Goal: Task Accomplishment & Management: Use online tool/utility

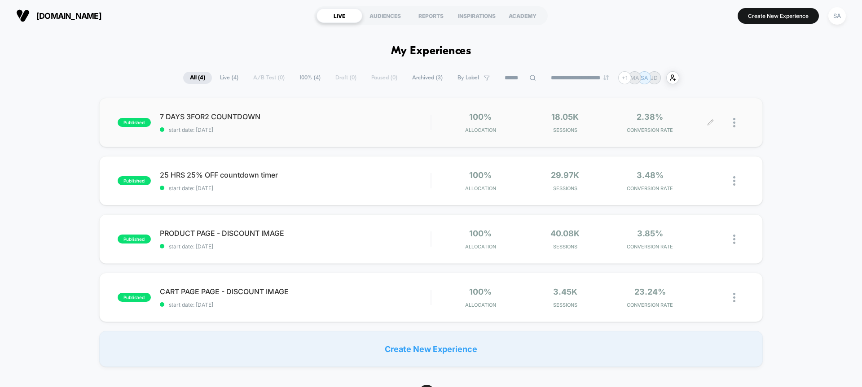
click at [735, 123] on div at bounding box center [738, 122] width 11 height 21
click at [689, 75] on div "Edit" at bounding box center [688, 72] width 81 height 20
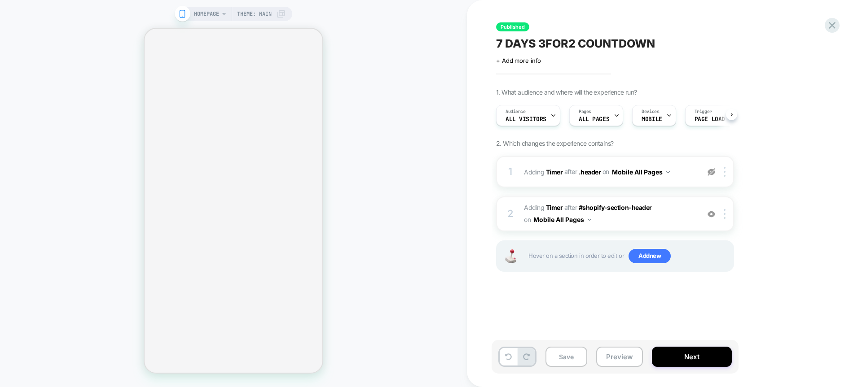
scroll to position [0, 0]
click at [579, 217] on button "Mobile All Pages" at bounding box center [562, 219] width 58 height 13
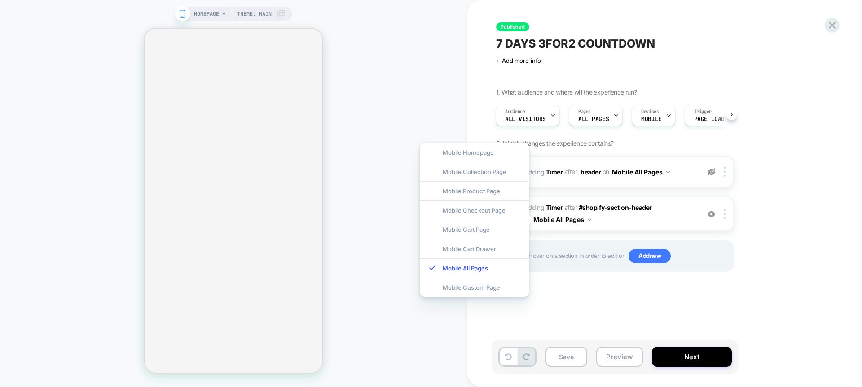
click at [638, 174] on button "Mobile All Pages" at bounding box center [641, 172] width 58 height 13
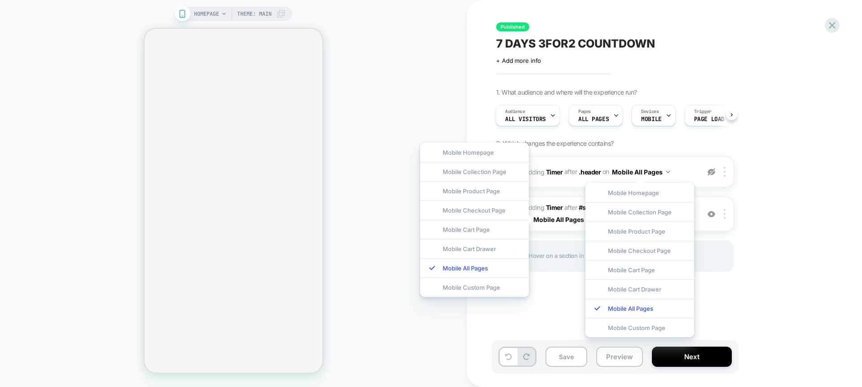
click at [678, 172] on span "#_loomi_addon_1740569470812_dup1743150687_dup1743151094_dup1756286087 Adding Ti…" at bounding box center [609, 172] width 171 height 13
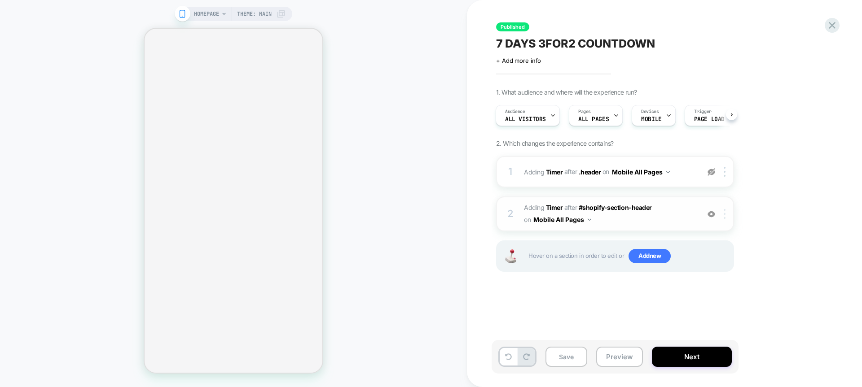
click at [722, 215] on div at bounding box center [726, 214] width 15 height 10
click at [613, 256] on span "Hover on a section in order to edit or Add new" at bounding box center [628, 256] width 200 height 14
click at [722, 218] on div at bounding box center [726, 214] width 15 height 10
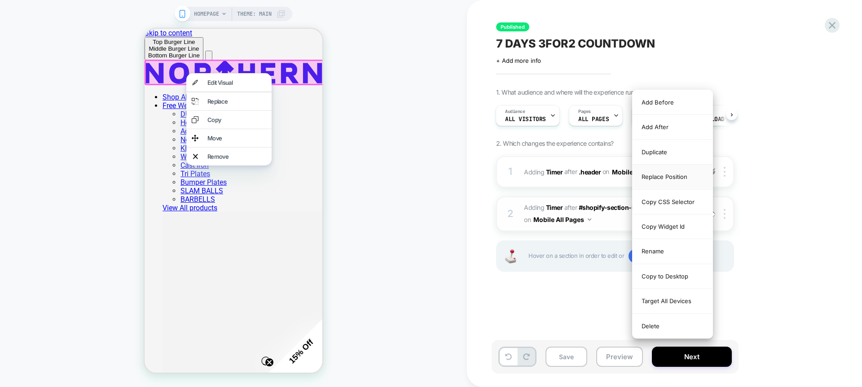
scroll to position [0, 0]
click at [662, 259] on div "Rename" at bounding box center [673, 251] width 80 height 25
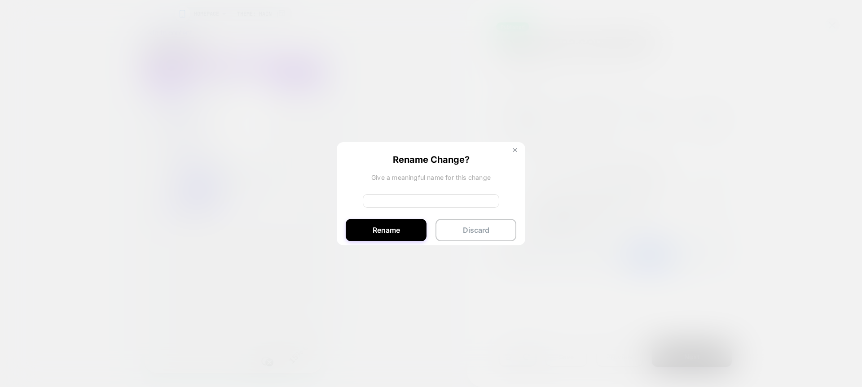
click at [511, 148] on button at bounding box center [515, 152] width 10 height 8
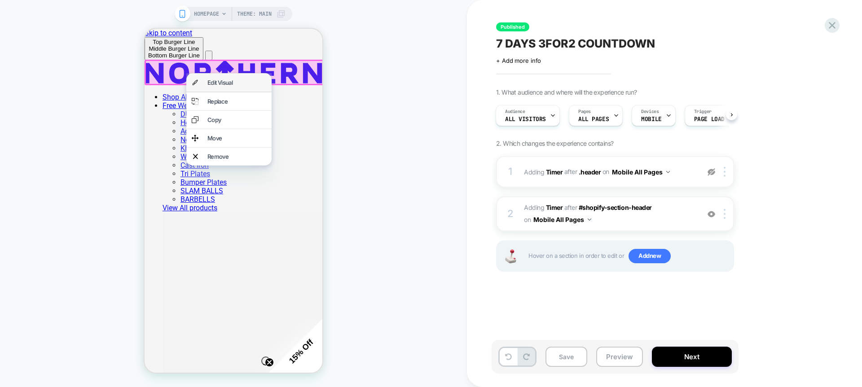
click at [225, 88] on div "Edit Visual" at bounding box center [228, 83] width 85 height 18
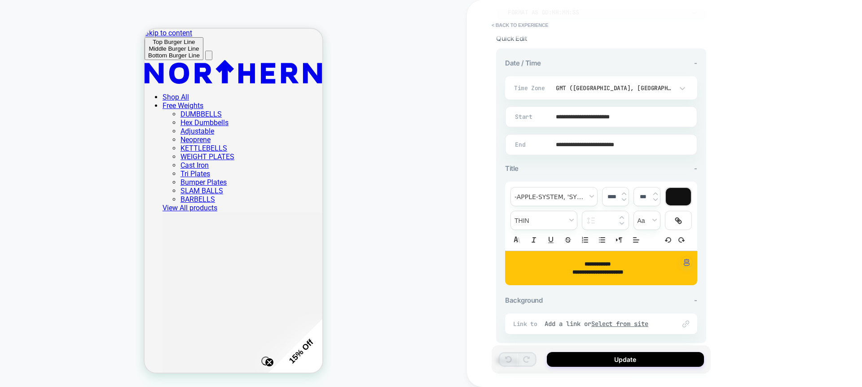
scroll to position [253, 0]
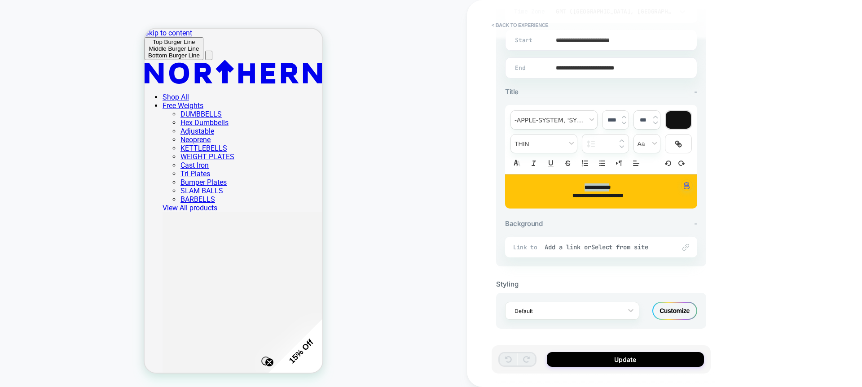
drag, startPoint x: 577, startPoint y: 186, endPoint x: 616, endPoint y: 188, distance: 38.6
click at [611, 188] on strong "**********" at bounding box center [598, 187] width 26 height 5
type input "****"
click at [597, 202] on div "**********" at bounding box center [601, 192] width 192 height 34
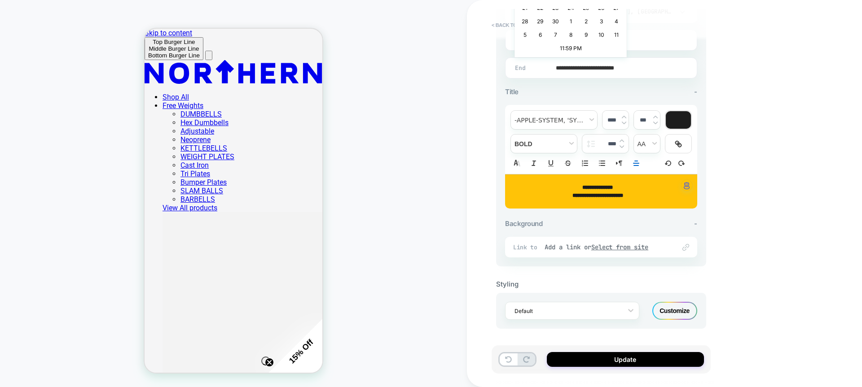
click at [596, 65] on input "**********" at bounding box center [599, 67] width 191 height 21
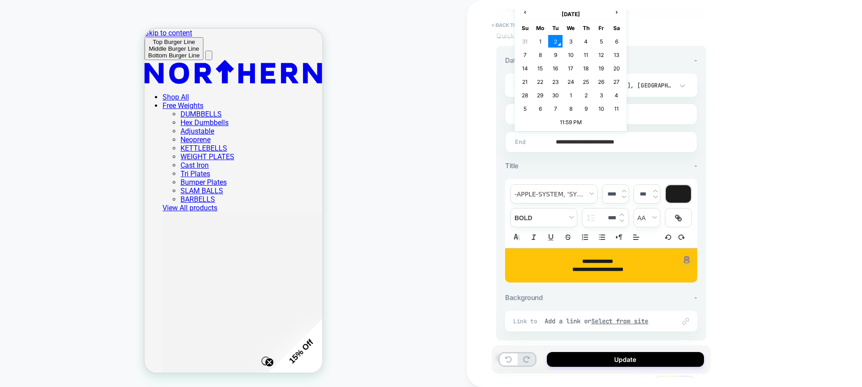
scroll to position [177, 0]
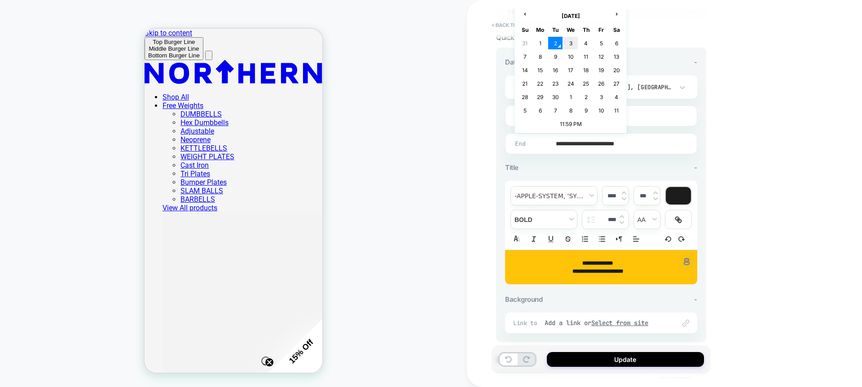
click at [566, 44] on td "3" at bounding box center [571, 43] width 14 height 13
type input "**********"
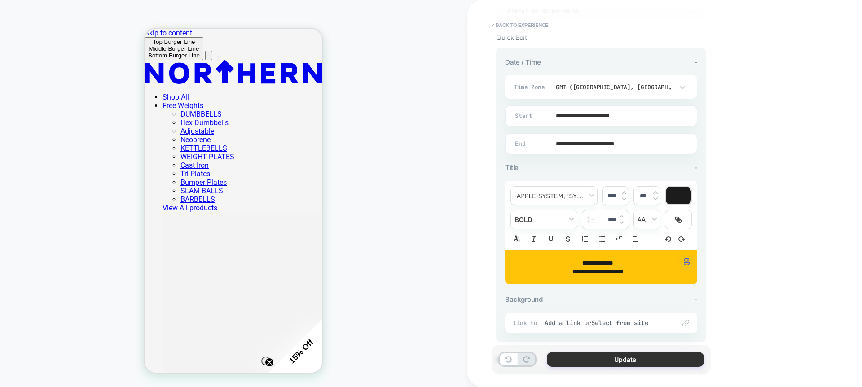
click at [594, 356] on button "Update" at bounding box center [625, 359] width 157 height 15
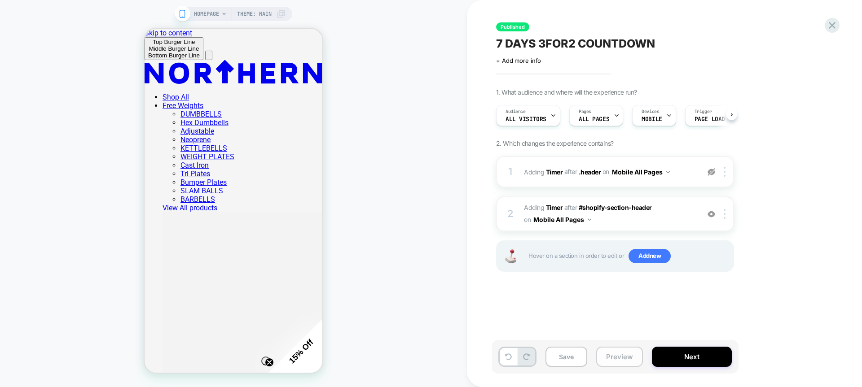
scroll to position [0, 0]
click at [701, 367] on div "Save Preview Next" at bounding box center [615, 357] width 247 height 34
click at [701, 363] on button "Next" at bounding box center [692, 357] width 80 height 20
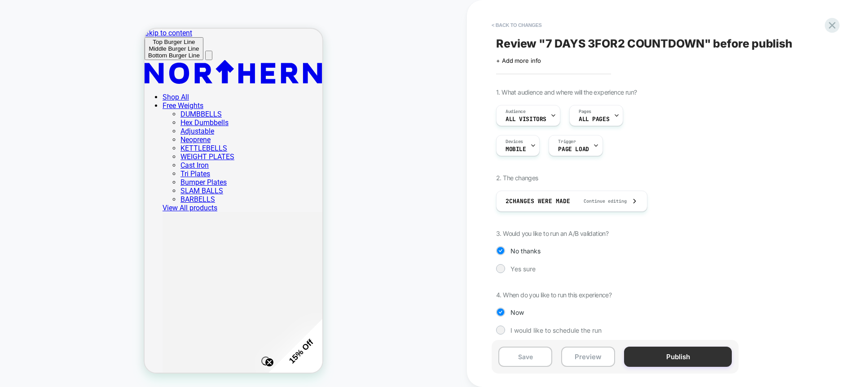
click at [700, 362] on button "Publish" at bounding box center [678, 357] width 108 height 20
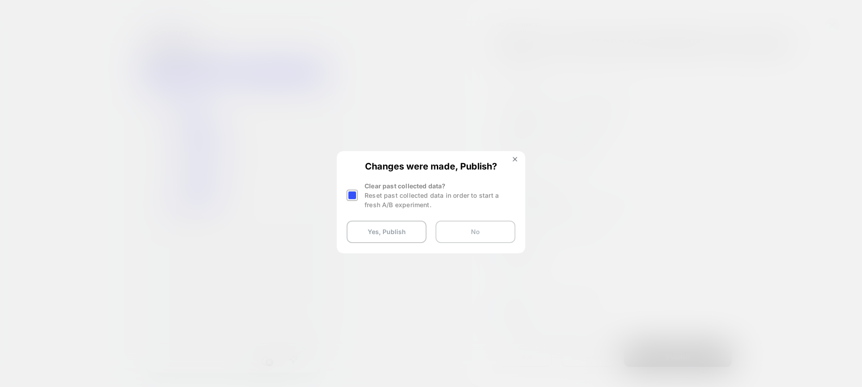
click at [463, 236] on button "No" at bounding box center [476, 232] width 80 height 22
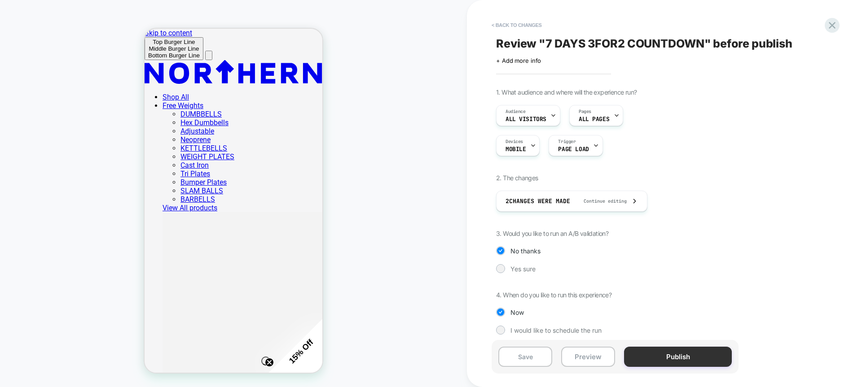
drag, startPoint x: 670, startPoint y: 372, endPoint x: 671, endPoint y: 365, distance: 7.7
click at [670, 373] on div "Save Preview Publish" at bounding box center [615, 357] width 247 height 34
click at [671, 361] on button "Publish" at bounding box center [678, 357] width 108 height 20
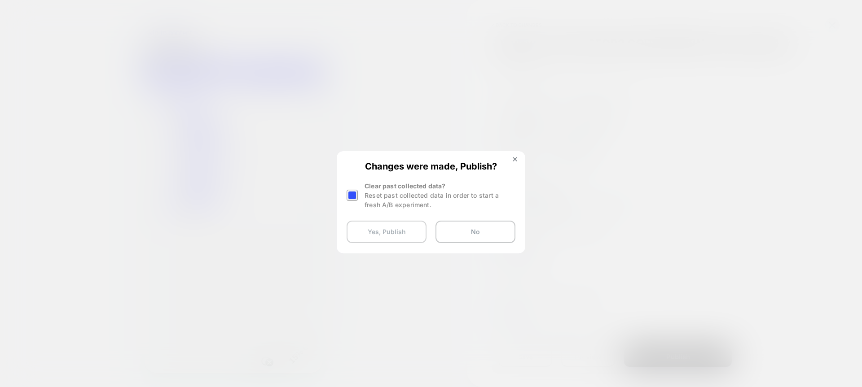
click at [407, 229] on button "Yes, Publish" at bounding box center [387, 232] width 80 height 22
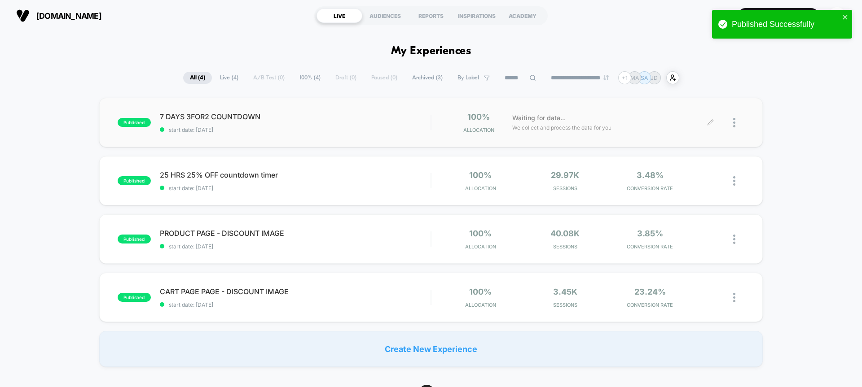
click at [731, 126] on div at bounding box center [728, 122] width 34 height 21
